Goal: Navigation & Orientation: Find specific page/section

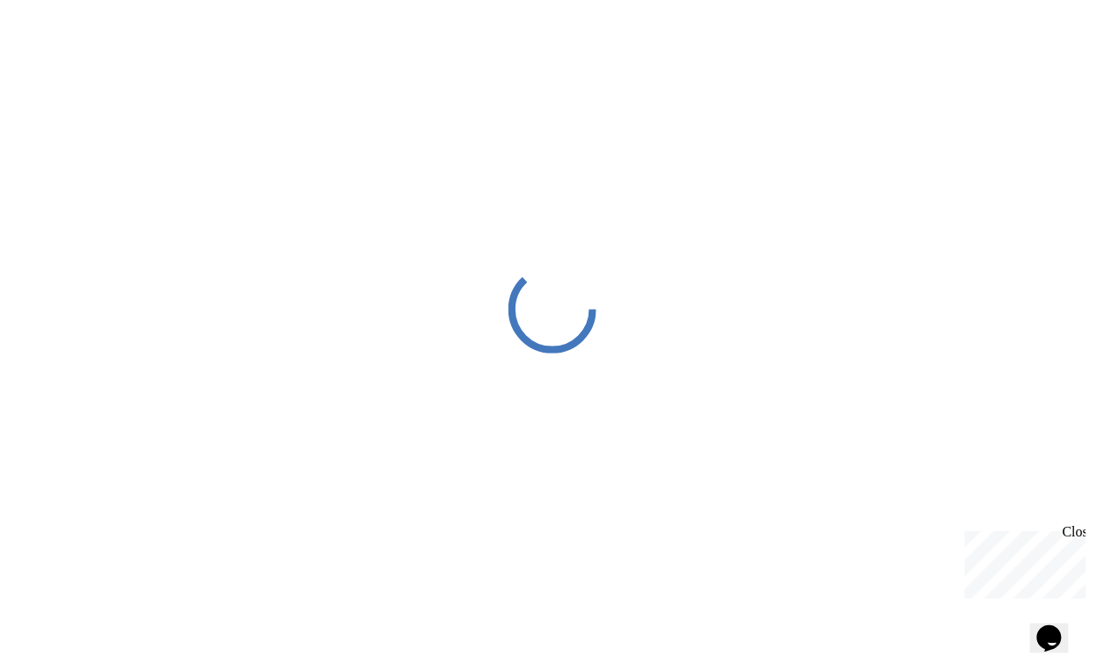
click at [1074, 529] on div "Close" at bounding box center [1073, 534] width 22 height 22
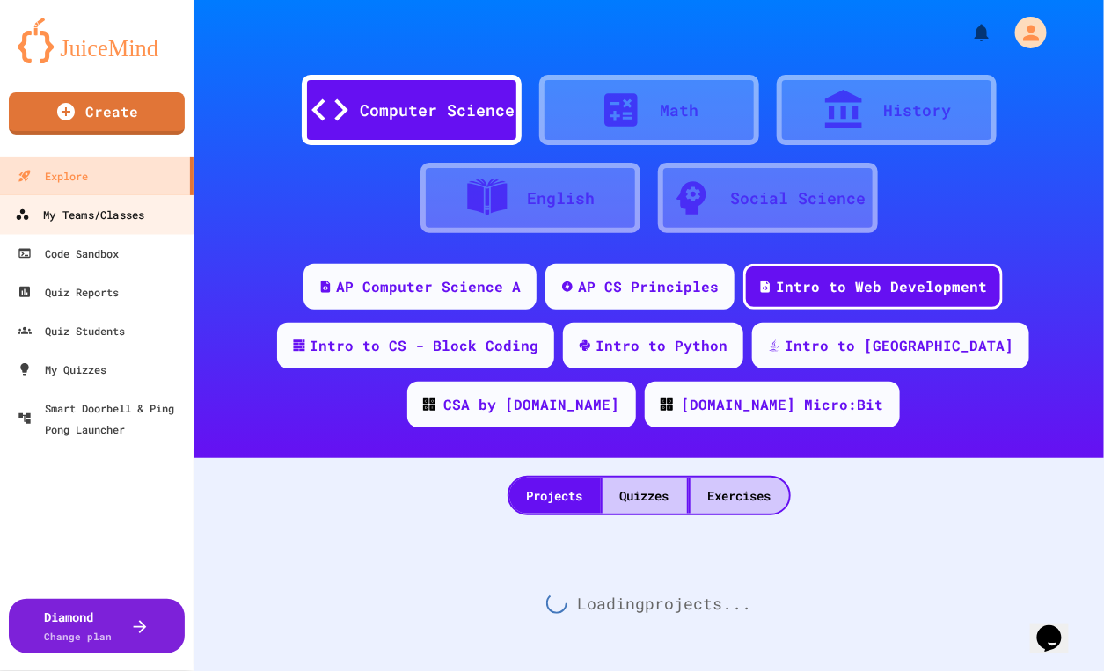
click at [93, 218] on div "My Teams/Classes" at bounding box center [79, 215] width 129 height 22
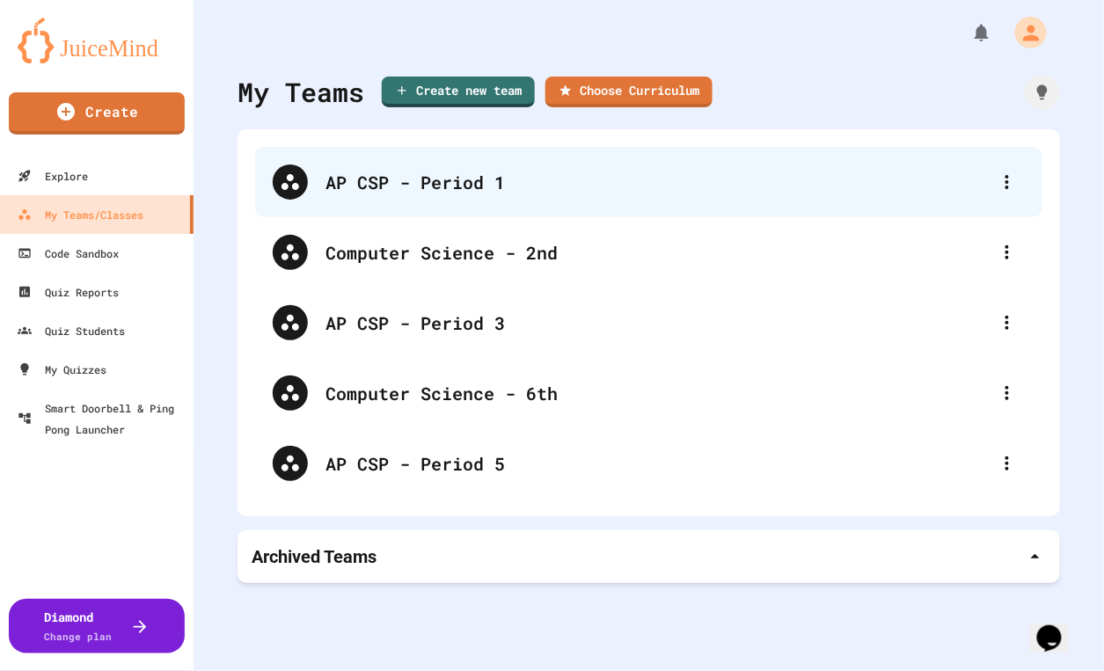
click at [441, 188] on div "AP CSP - Period 1" at bounding box center [657, 182] width 664 height 26
click at [997, 176] on icon at bounding box center [1007, 182] width 21 height 21
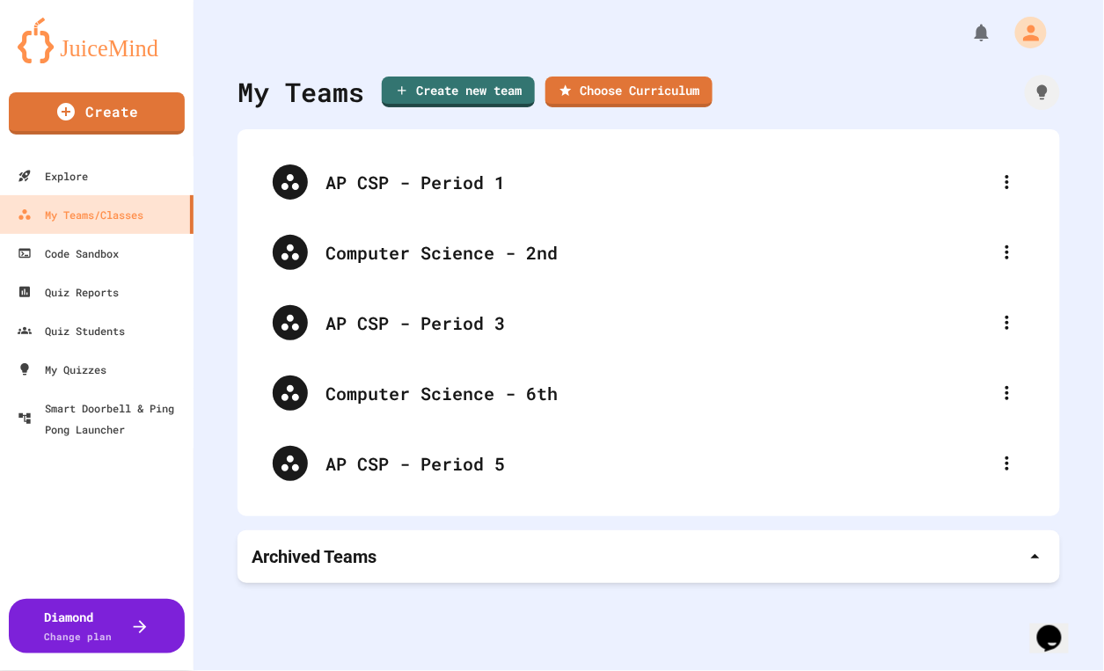
click at [475, 670] on div at bounding box center [552, 673] width 1104 height 0
click at [471, 188] on body "We are updating our servers at 9:30PM EST [DATE]. [PERSON_NAME] should continue…" at bounding box center [552, 335] width 1104 height 671
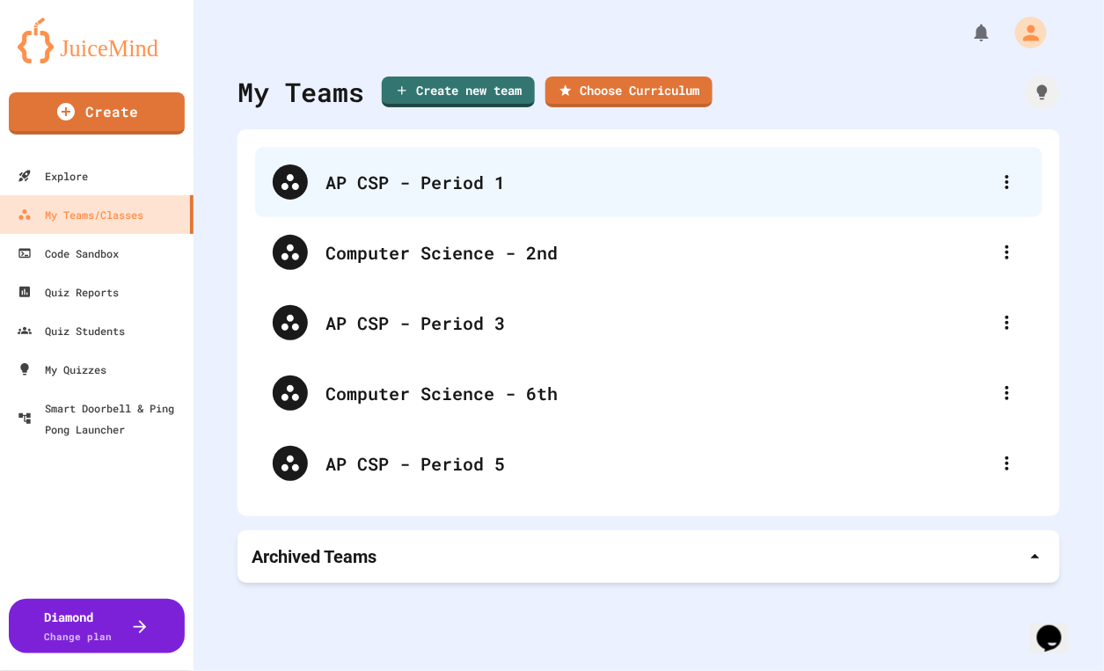
click at [471, 186] on div "AP CSP - Period 1" at bounding box center [657, 182] width 664 height 26
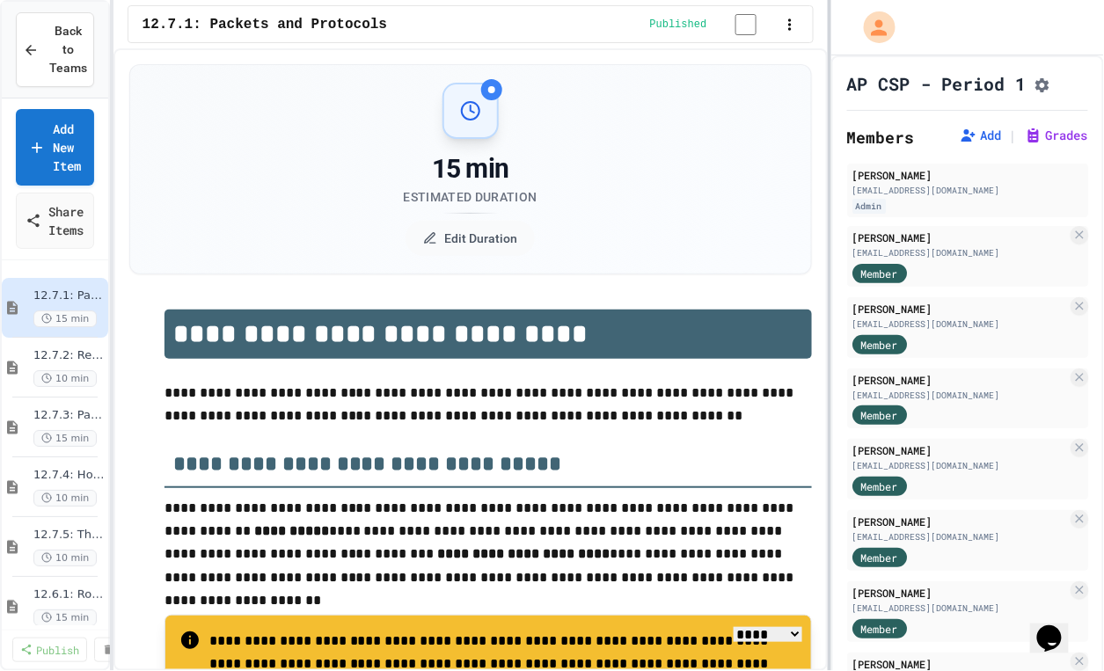
click at [829, 203] on div at bounding box center [830, 335] width 4 height 671
click at [960, 144] on icon at bounding box center [969, 136] width 18 height 18
